Goal: Find specific page/section: Find specific page/section

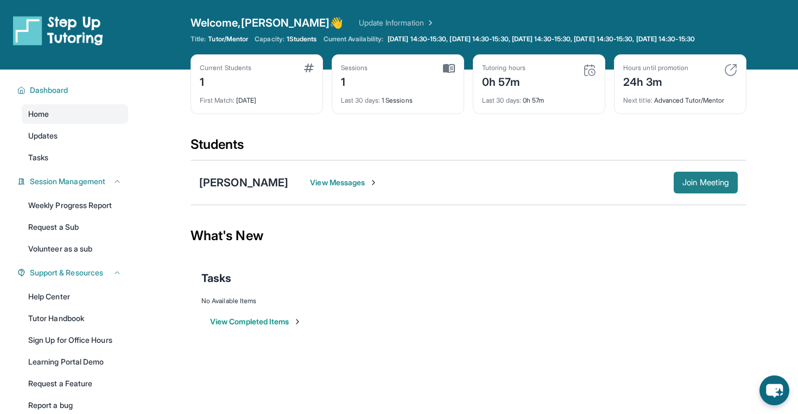
click at [693, 186] on span "Join Meeting" at bounding box center [705, 182] width 47 height 7
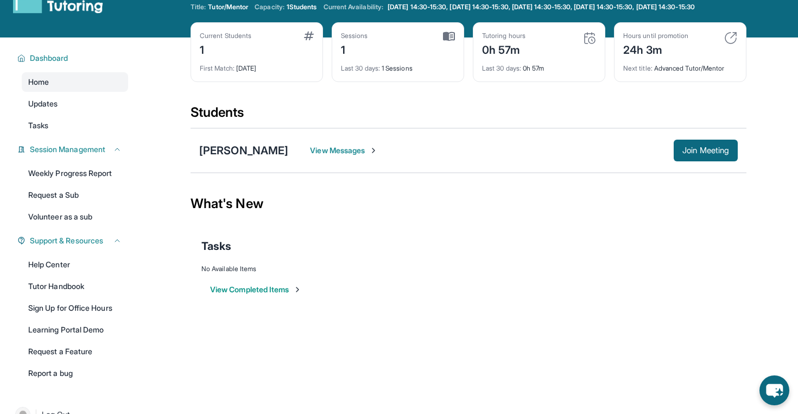
scroll to position [37, 0]
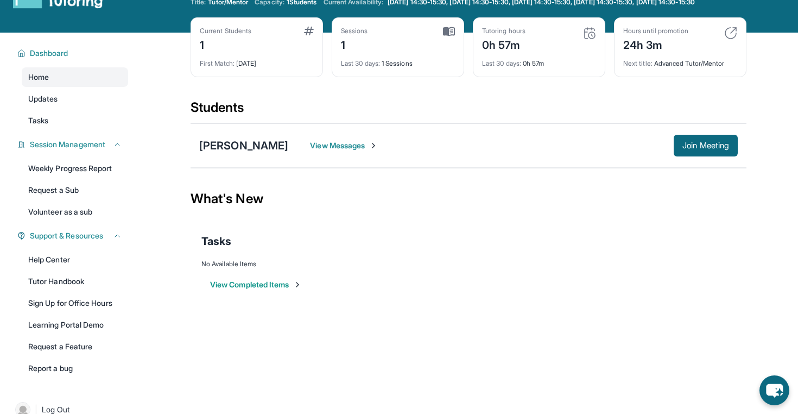
click at [266, 290] on button "View Completed Items" at bounding box center [256, 284] width 92 height 11
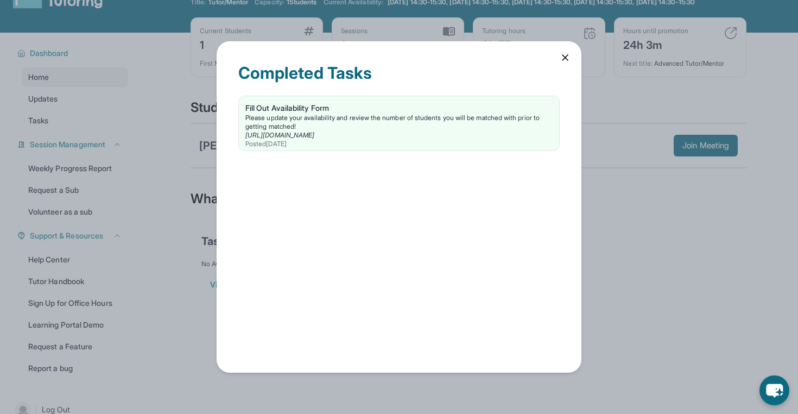
click at [564, 56] on icon at bounding box center [564, 57] width 5 height 5
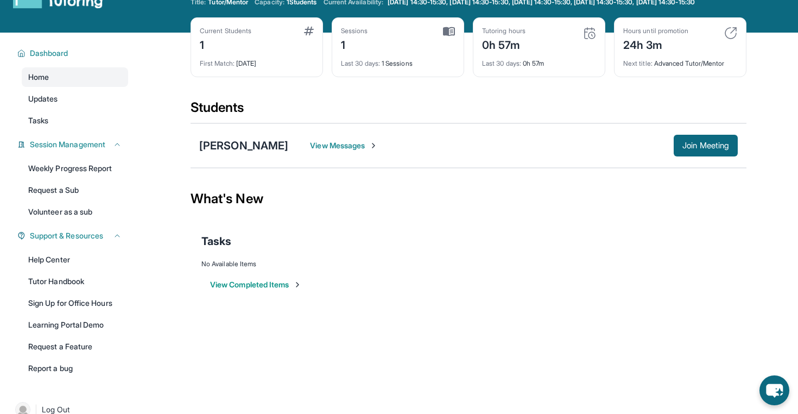
click at [217, 249] on span "Tasks" at bounding box center [216, 240] width 30 height 15
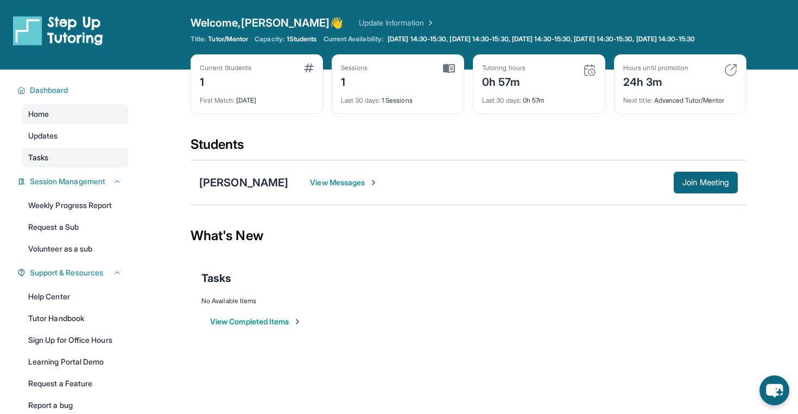
click at [61, 166] on link "Tasks" at bounding box center [75, 158] width 106 height 20
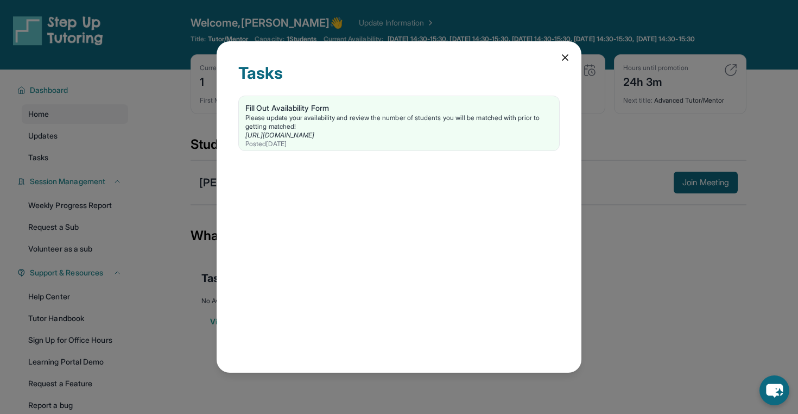
click at [556, 58] on div "Tasks Fill Out Availability Form Please update your availability and review the…" at bounding box center [399, 206] width 365 height 331
click at [565, 59] on icon at bounding box center [565, 57] width 11 height 11
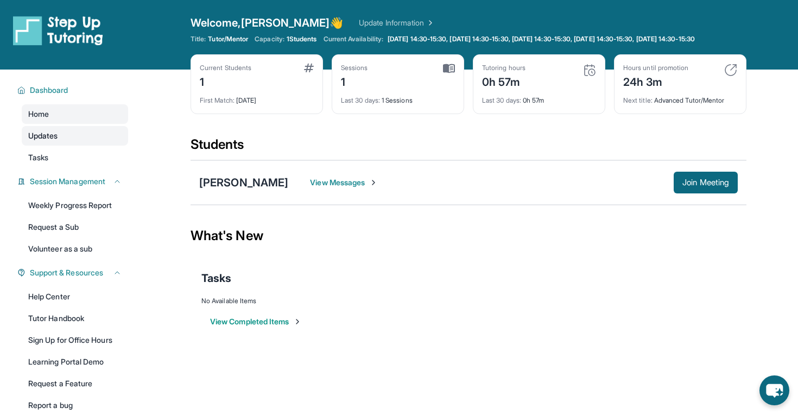
click at [73, 136] on link "Updates" at bounding box center [75, 136] width 106 height 20
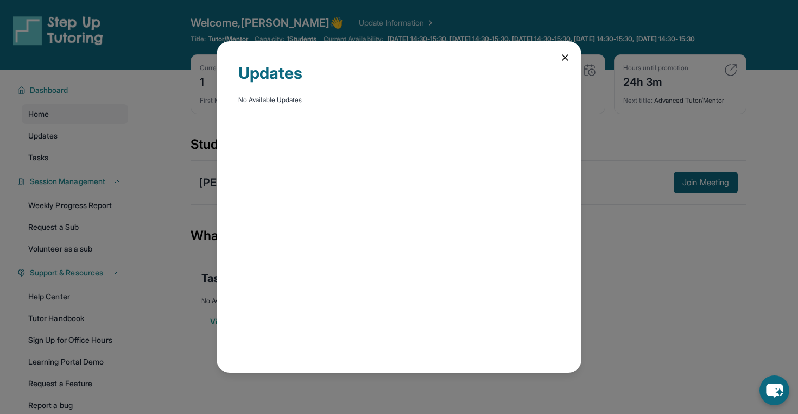
click at [564, 53] on icon at bounding box center [565, 57] width 11 height 11
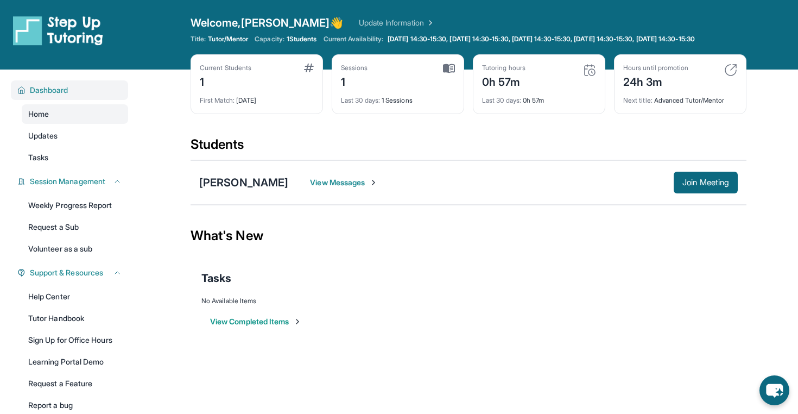
click at [53, 96] on span "Dashboard" at bounding box center [49, 90] width 39 height 11
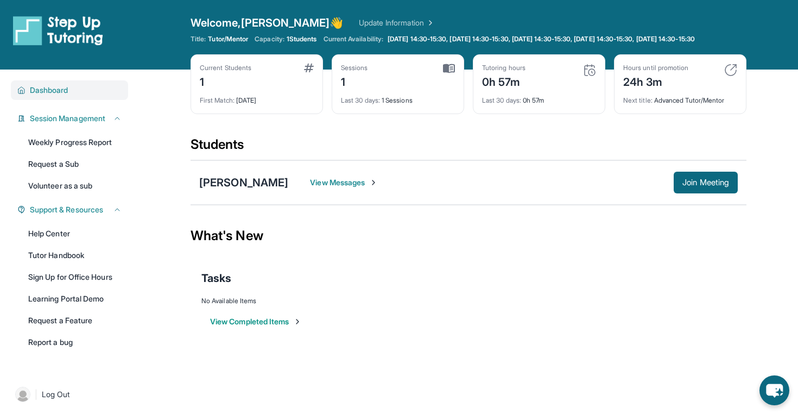
click at [53, 96] on span "Dashboard" at bounding box center [49, 90] width 39 height 11
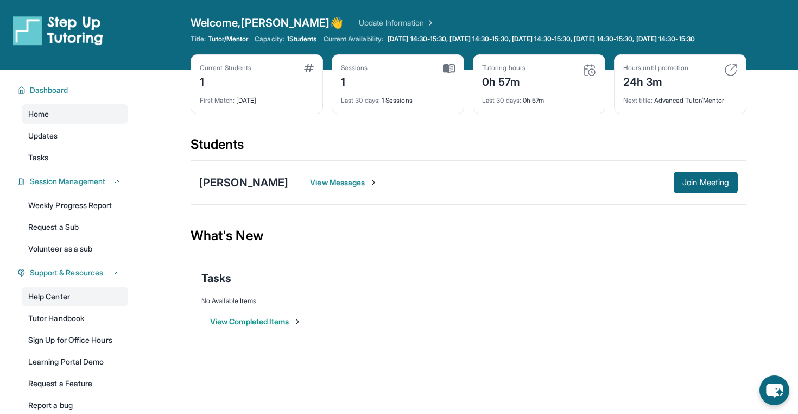
scroll to position [78, 0]
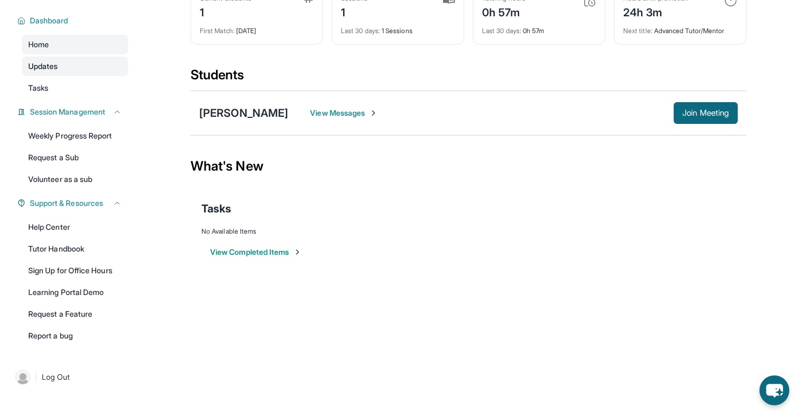
click at [78, 68] on link "Updates" at bounding box center [75, 66] width 106 height 20
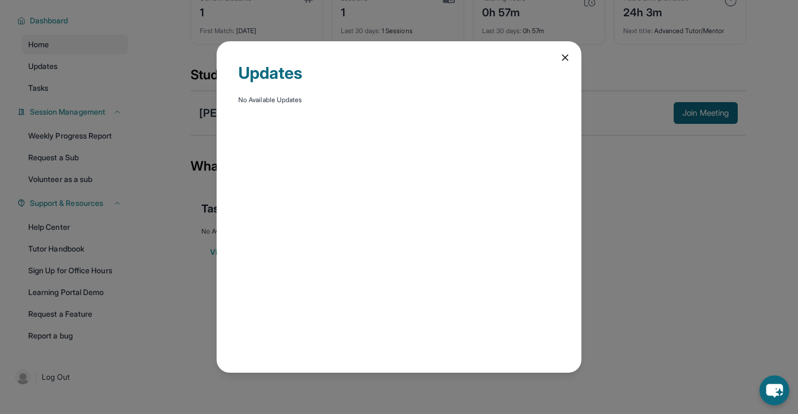
click at [561, 53] on icon at bounding box center [565, 57] width 11 height 11
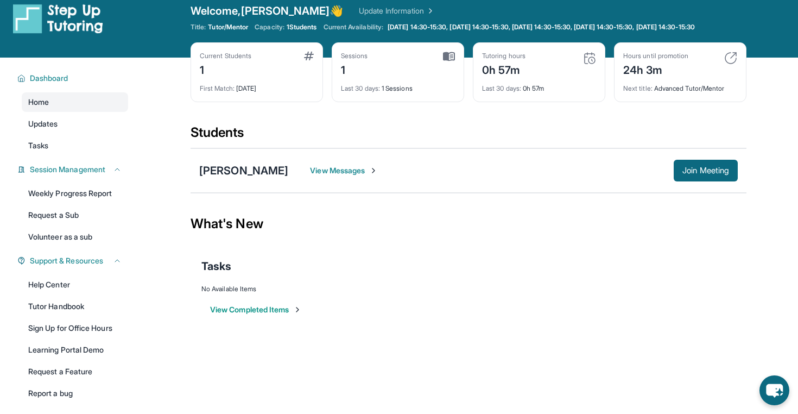
scroll to position [0, 0]
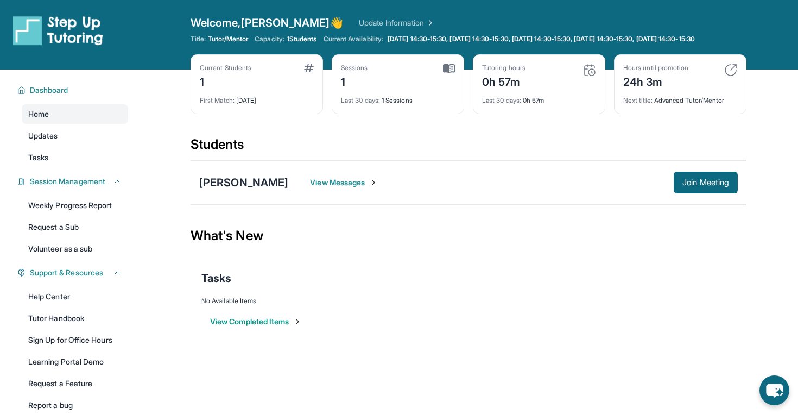
click at [377, 16] on div "Welcome, [PERSON_NAME] 👋 Update Information" at bounding box center [469, 22] width 556 height 15
click at [387, 27] on link "Update Information" at bounding box center [397, 22] width 76 height 11
click at [321, 188] on span "View Messages" at bounding box center [344, 182] width 68 height 11
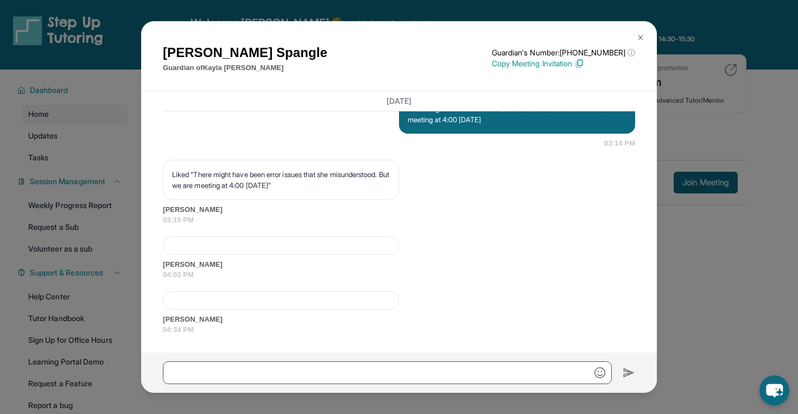
scroll to position [3576, 0]
click at [697, 294] on div "[PERSON_NAME] Guardian of [PERSON_NAME] Guardian's Number: [PHONE_NUMBER] ⓘ Thi…" at bounding box center [399, 207] width 798 height 414
